Goal: Task Accomplishment & Management: Use online tool/utility

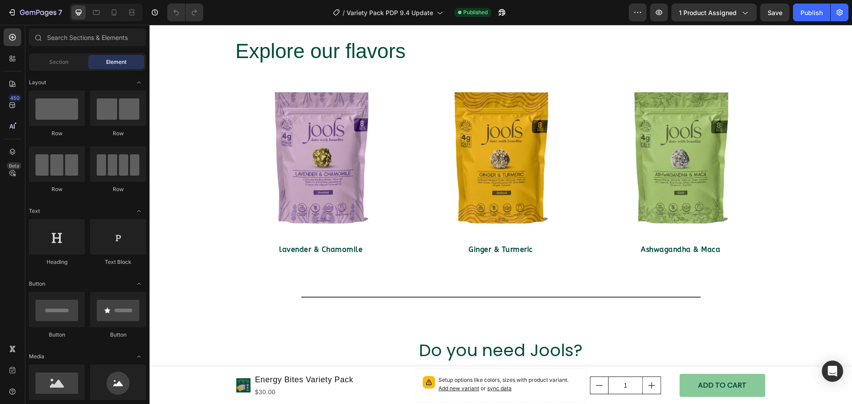
scroll to position [409, 0]
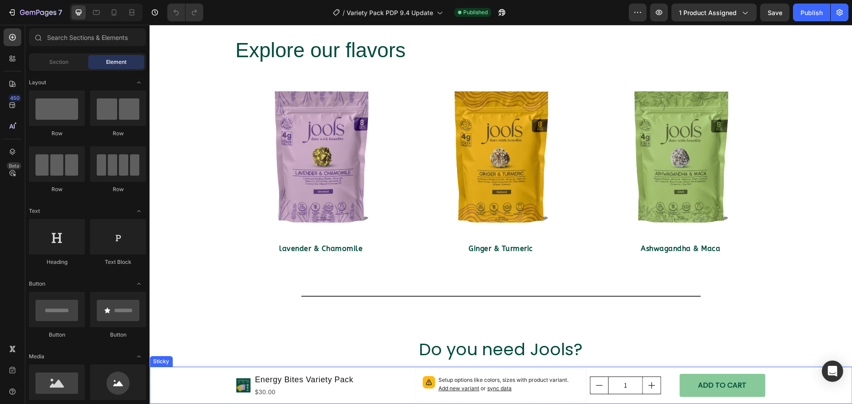
click at [206, 381] on div "Product Images Energy Bites Variety Pack Product Title $30.00 Product Price Pro…" at bounding box center [501, 385] width 703 height 37
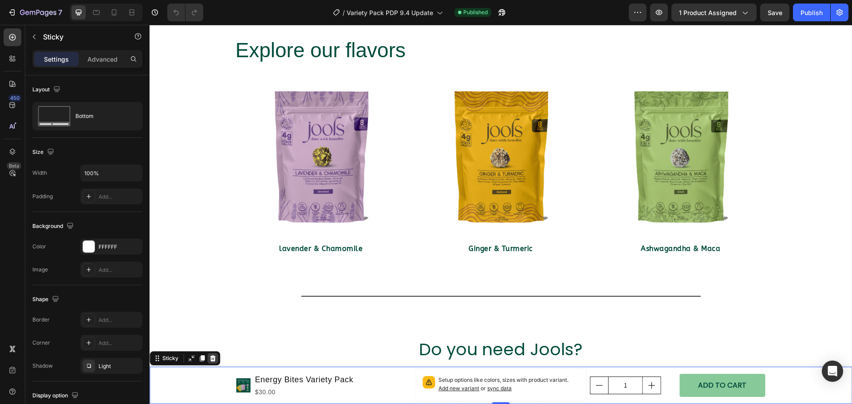
click at [210, 359] on icon at bounding box center [213, 358] width 6 height 6
click at [210, 359] on div "Product Images Energy Bites Variety Pack Product Title $30.00 Product Price Pro…" at bounding box center [501, 409] width 703 height 1551
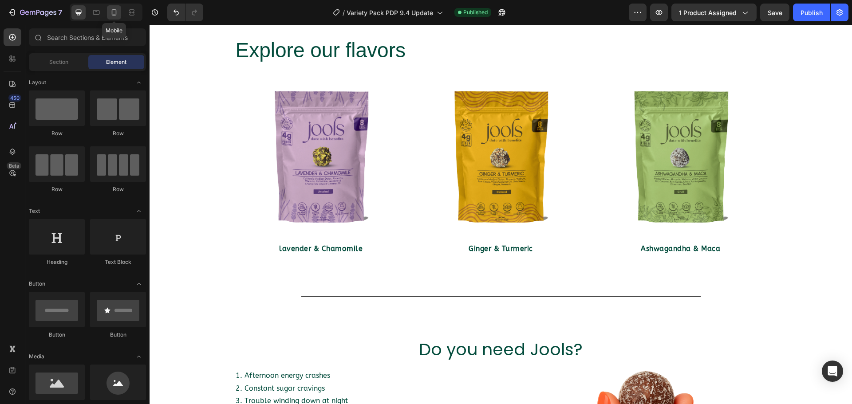
click at [109, 12] on div at bounding box center [114, 12] width 14 height 14
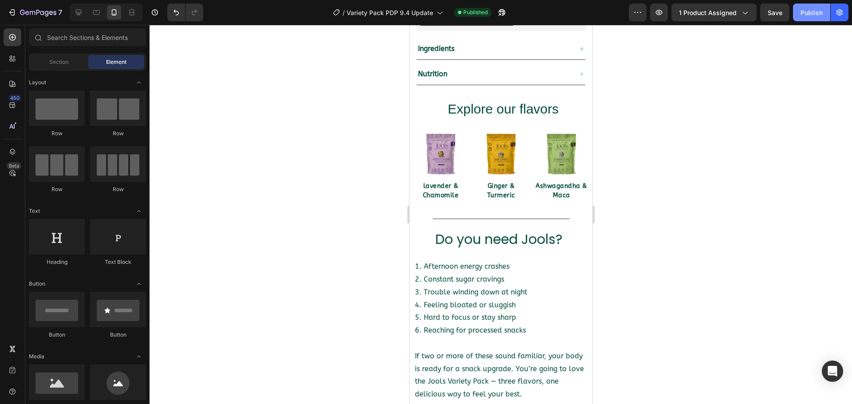
click at [813, 11] on div "Publish" at bounding box center [812, 12] width 22 height 9
click at [813, 11] on icon "button" at bounding box center [811, 12] width 9 height 9
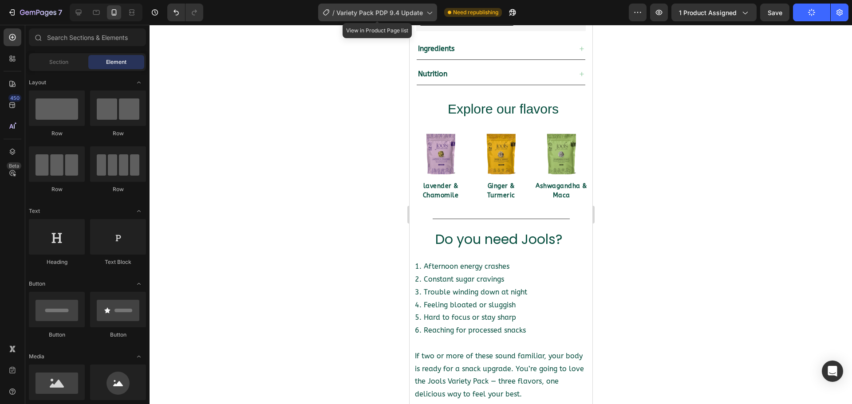
click at [429, 17] on div "/ Variety Pack PDP 9.4 Update" at bounding box center [377, 13] width 119 height 18
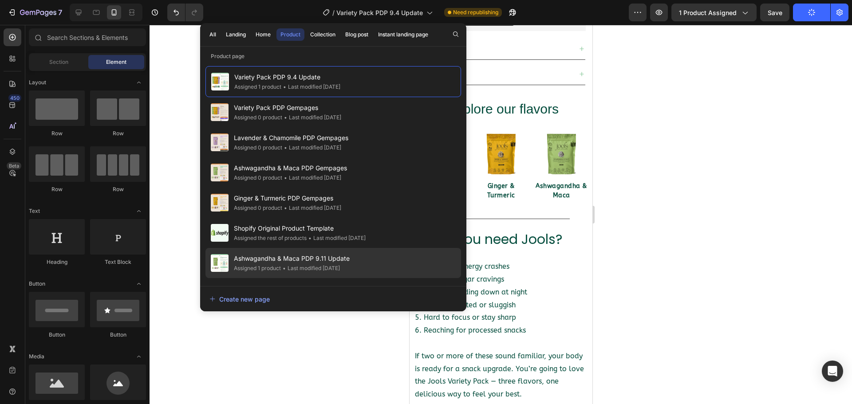
click at [309, 264] on div "• Last modified 14 days ago" at bounding box center [310, 268] width 59 height 9
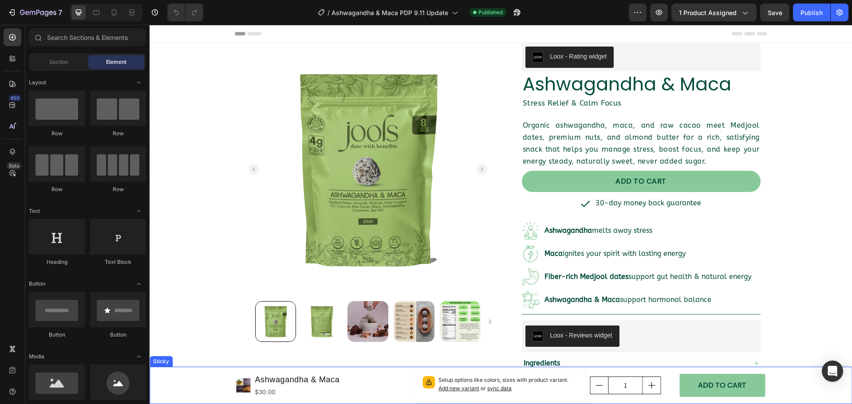
click at [173, 385] on div "Product Images Ashwagandha & Maca Product Title $30.00 Product Price Product Pr…" at bounding box center [501, 385] width 703 height 37
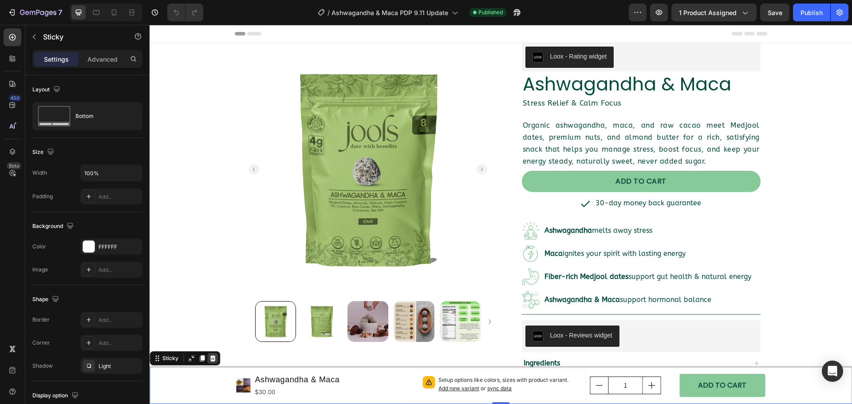
click at [212, 359] on icon at bounding box center [213, 358] width 6 height 6
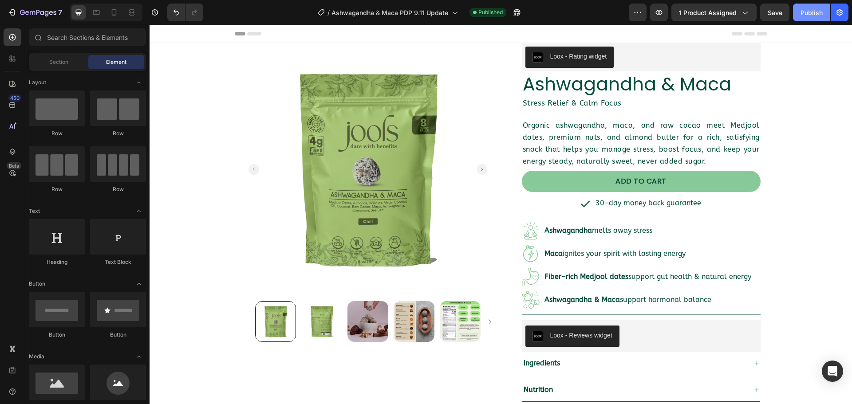
click at [801, 14] on div "Publish" at bounding box center [812, 12] width 22 height 9
click at [801, 15] on div "Publish" at bounding box center [812, 12] width 22 height 9
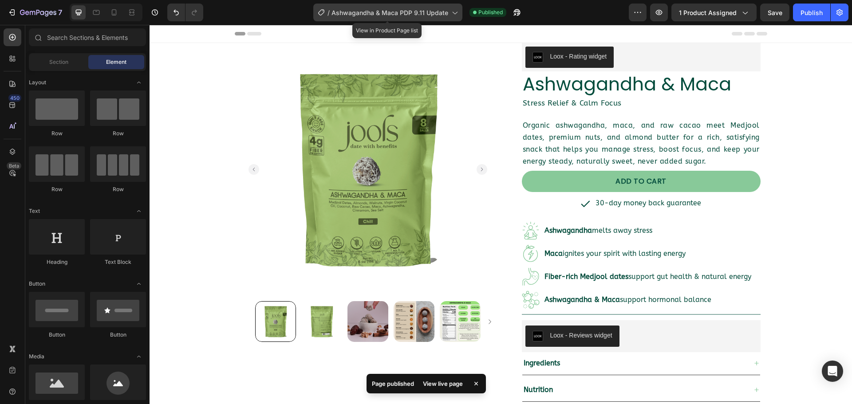
click at [458, 12] on icon at bounding box center [454, 12] width 9 height 9
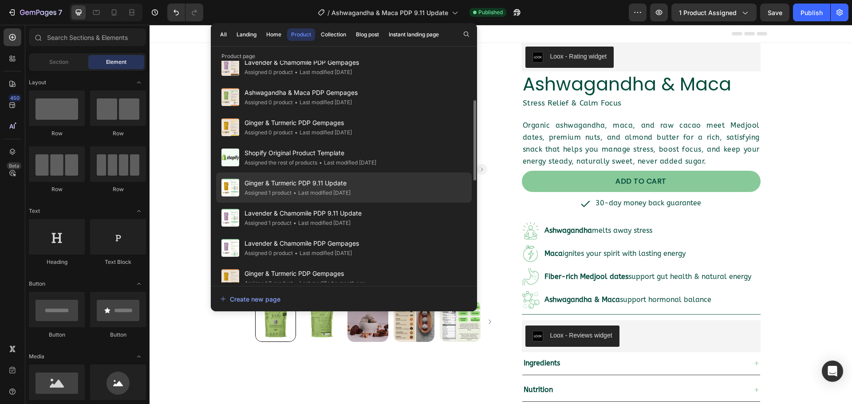
scroll to position [107, 0]
click at [294, 192] on span "•" at bounding box center [294, 192] width 3 height 7
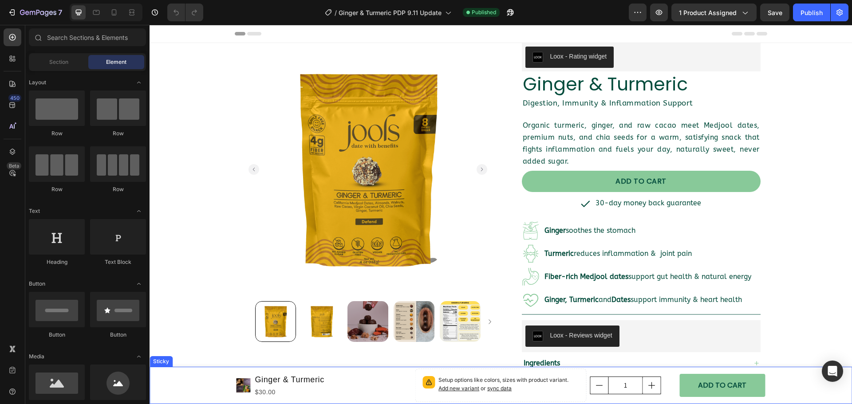
click at [195, 380] on div "Product Images Ginger & Turmeric Product Title $30.00 Product Price Product Pri…" at bounding box center [501, 385] width 703 height 37
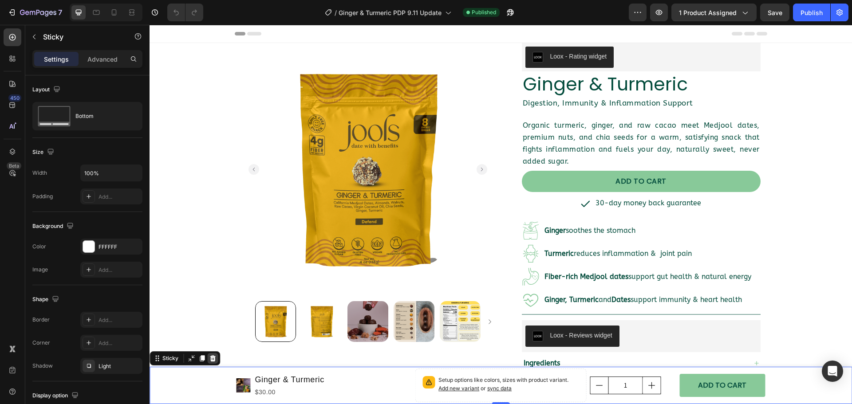
click at [213, 356] on icon at bounding box center [212, 358] width 7 height 7
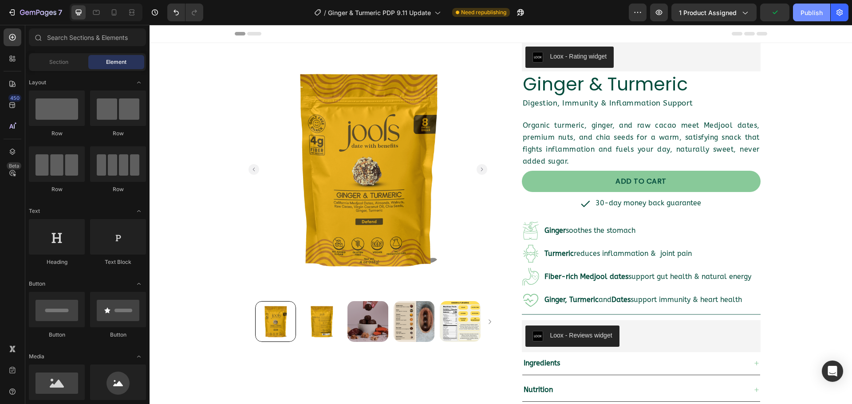
click at [807, 12] on div "Publish" at bounding box center [812, 12] width 22 height 9
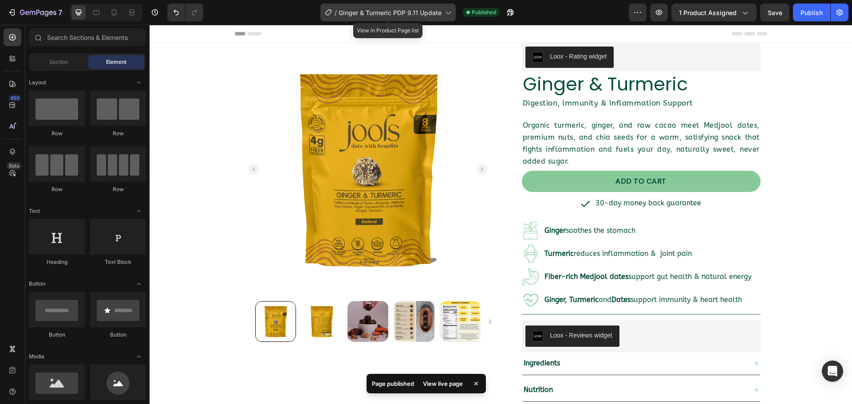
click at [449, 12] on icon at bounding box center [447, 12] width 9 height 9
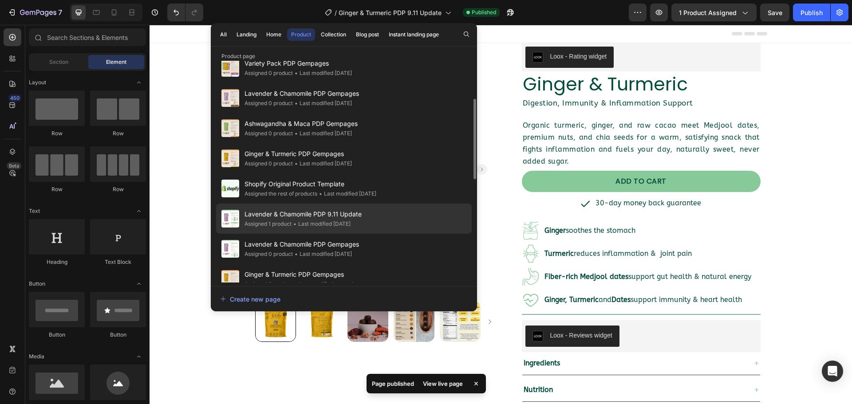
scroll to position [106, 0]
click at [378, 217] on div "Lavender & Chamomile PDP 9.11 Update Assigned 1 product • Last modified 14 days…" at bounding box center [344, 218] width 256 height 30
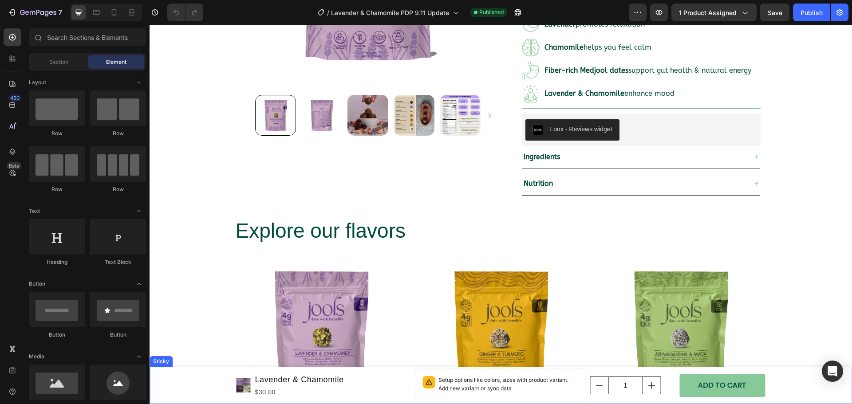
click at [197, 390] on div "Product Images Lavender & Chamomile Product Title $30.00 Product Price Product …" at bounding box center [501, 385] width 703 height 37
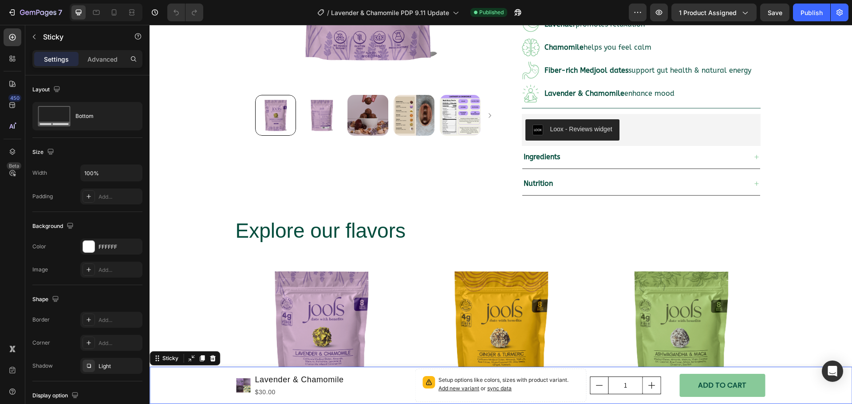
scroll to position [207, 0]
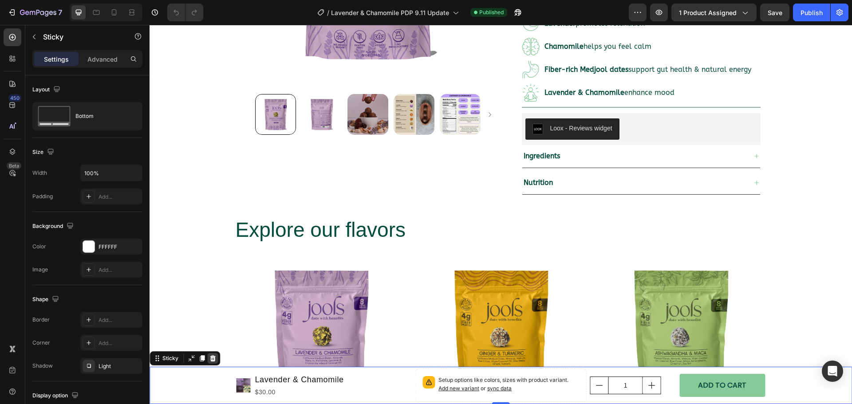
click at [208, 363] on div at bounding box center [212, 358] width 11 height 11
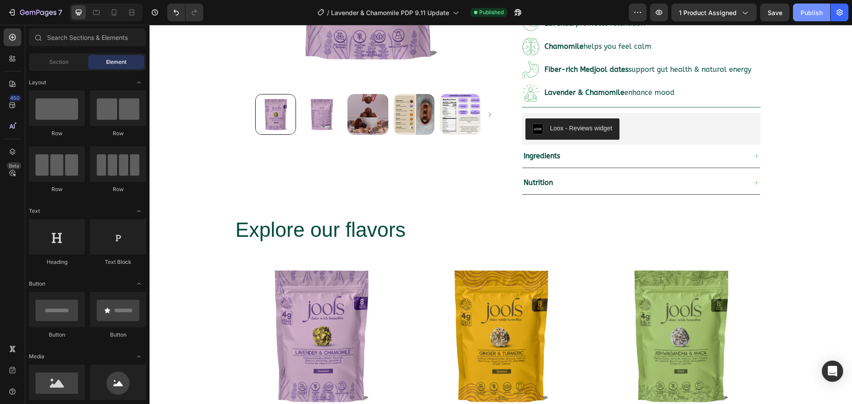
click at [800, 15] on button "Publish" at bounding box center [811, 13] width 37 height 18
